Goal: Check status: Check status

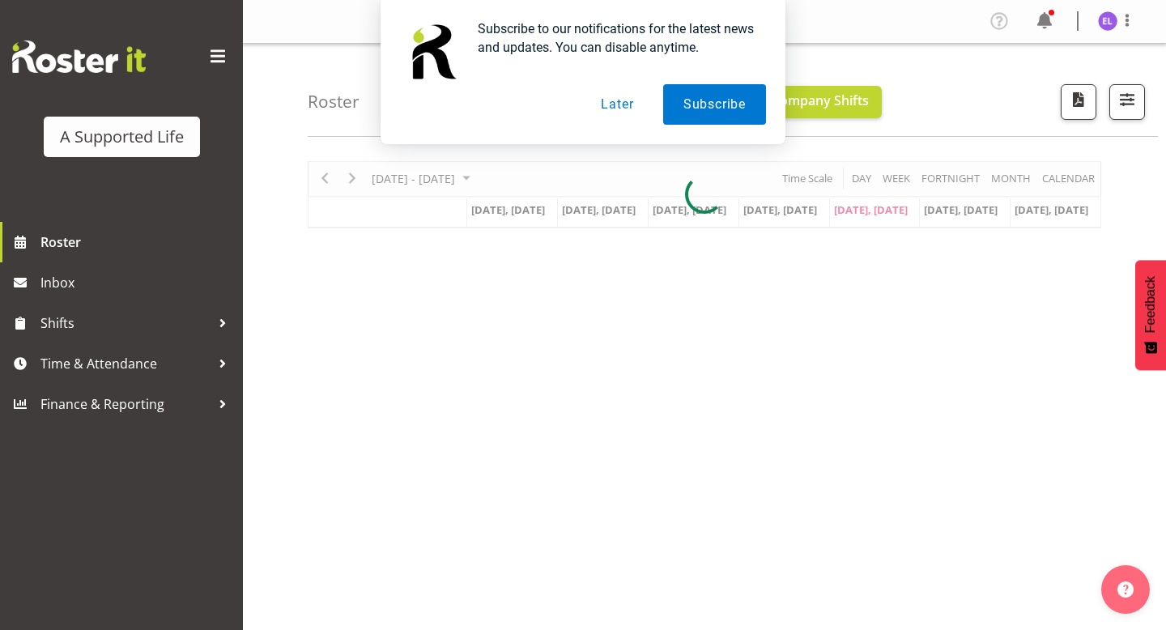
click at [624, 99] on button "Later" at bounding box center [616, 104] width 73 height 40
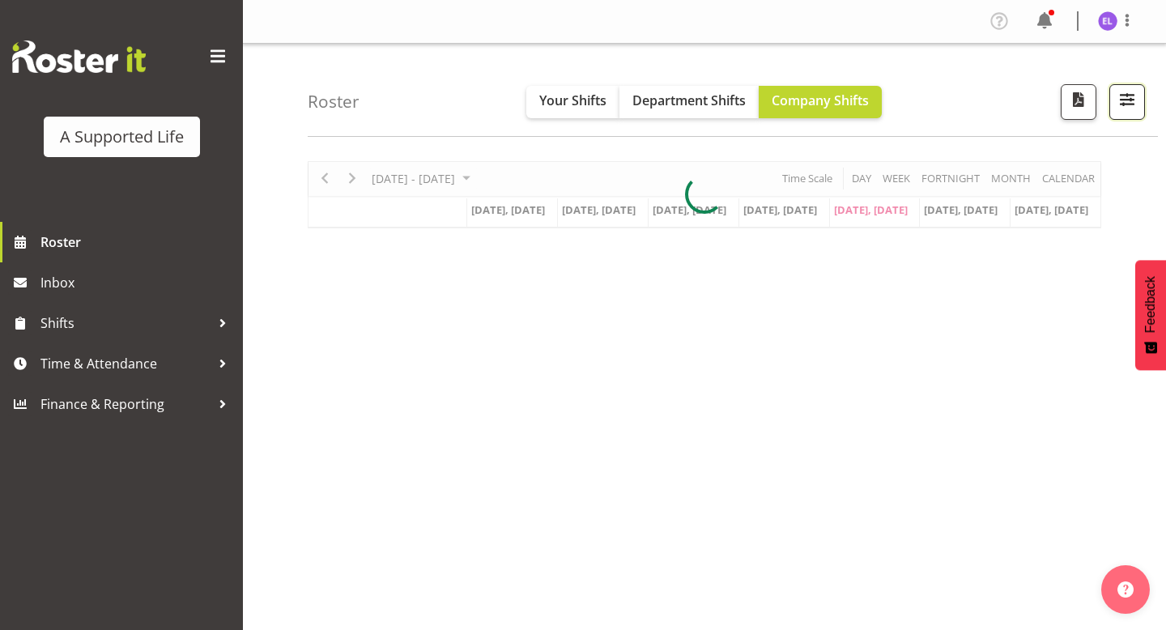
click at [1121, 94] on span "button" at bounding box center [1126, 99] width 21 height 21
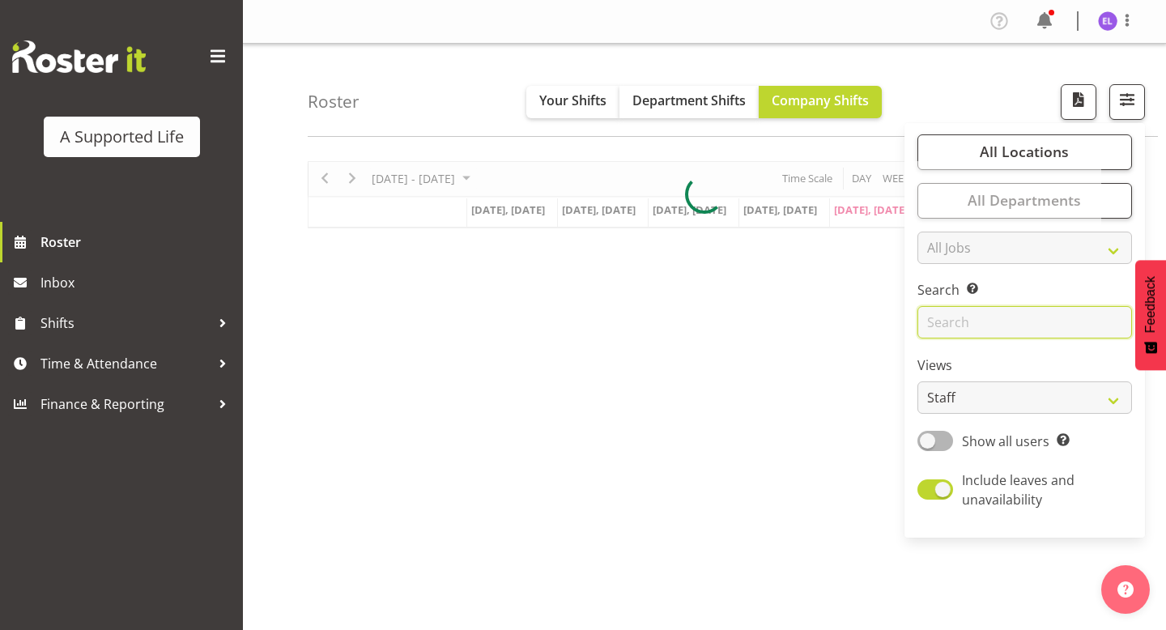
click at [938, 322] on input "text" at bounding box center [1024, 322] width 214 height 32
click at [928, 66] on div "Roster Your Shifts Department Shifts Company Shifts All Locations Clear [STREET…" at bounding box center [733, 90] width 850 height 93
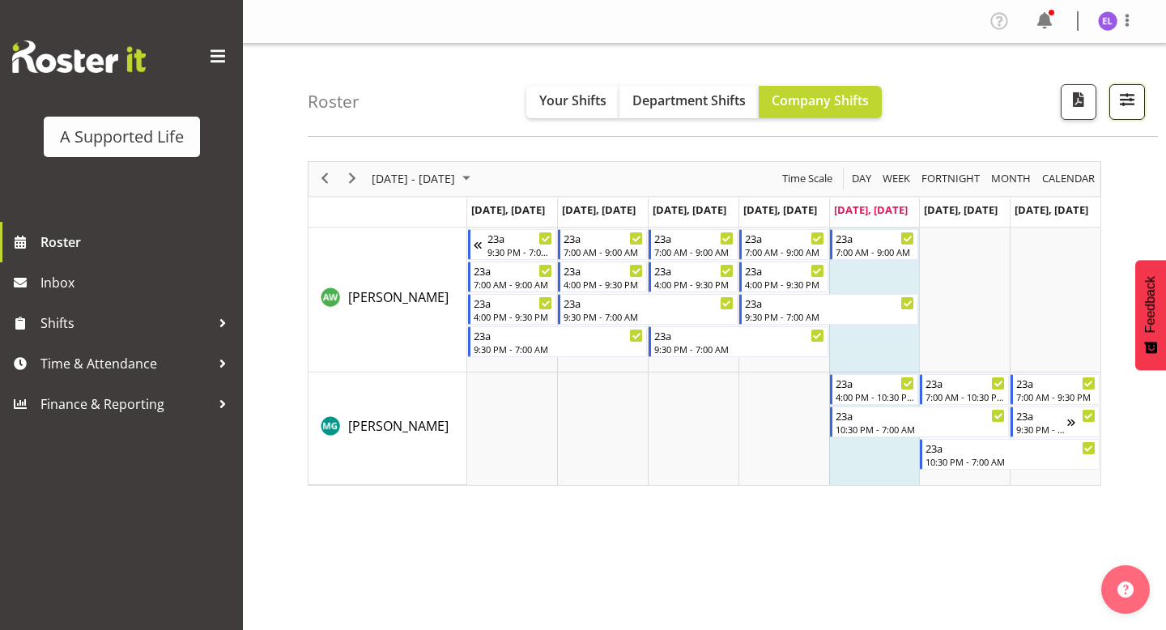
click at [1129, 103] on span "button" at bounding box center [1126, 99] width 21 height 21
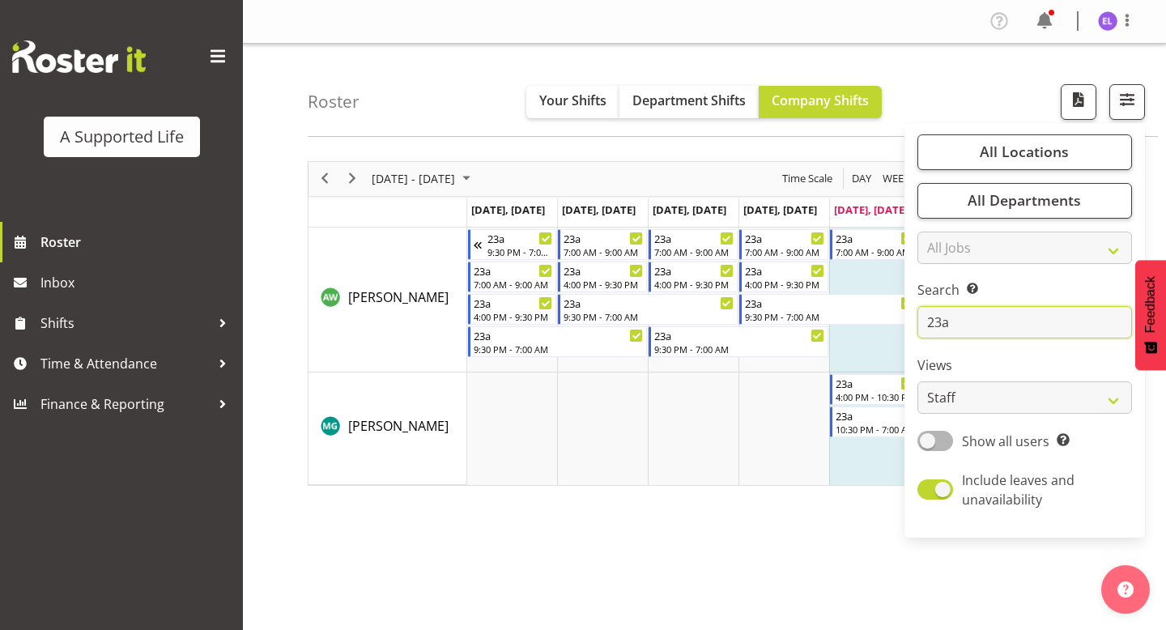
click at [982, 322] on input "23a" at bounding box center [1024, 322] width 214 height 32
type input "2"
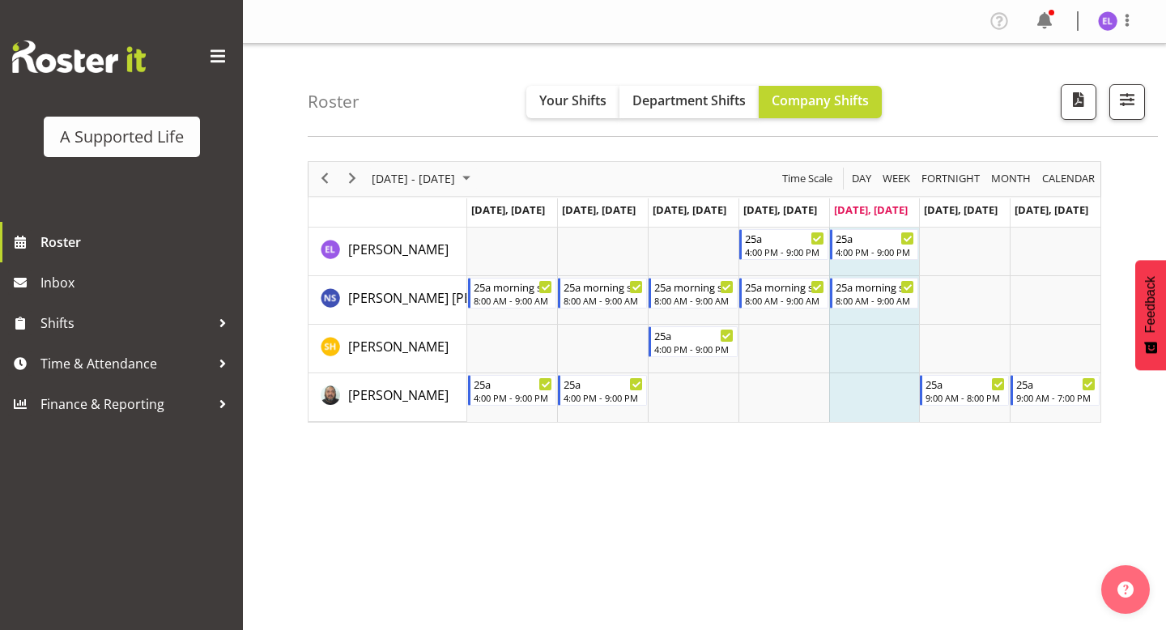
click at [857, 476] on div "[DATE] - [DATE] [DATE] Day Week Fortnight Month calendar Month Agenda Time Scal…" at bounding box center [737, 473] width 858 height 648
click at [358, 178] on span "Next" at bounding box center [351, 178] width 19 height 20
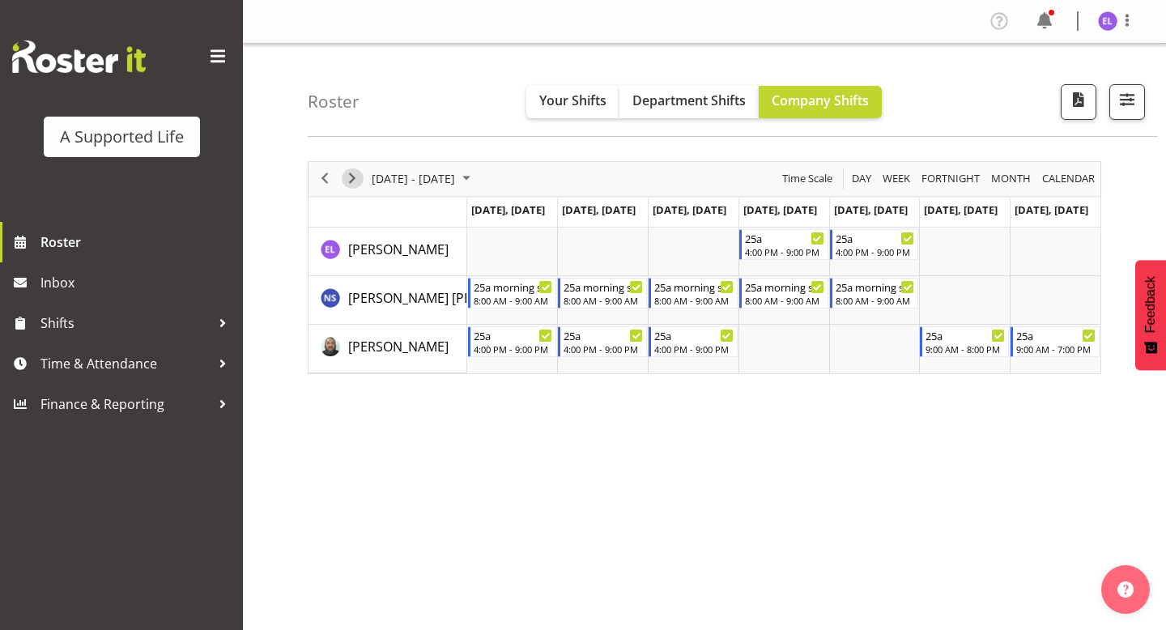
click at [353, 176] on span "Next" at bounding box center [351, 178] width 19 height 20
click at [351, 176] on span "Next" at bounding box center [351, 178] width 19 height 20
